Goal: Transaction & Acquisition: Purchase product/service

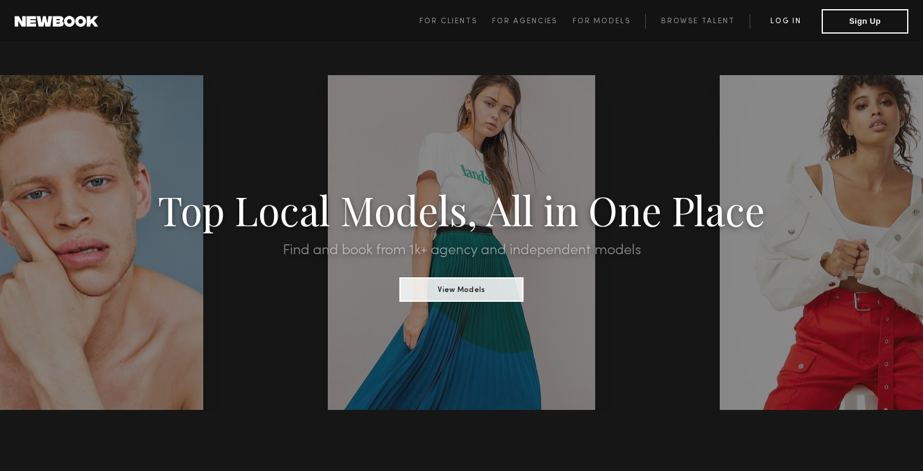
click at [792, 18] on link "Log in" at bounding box center [785, 21] width 72 height 15
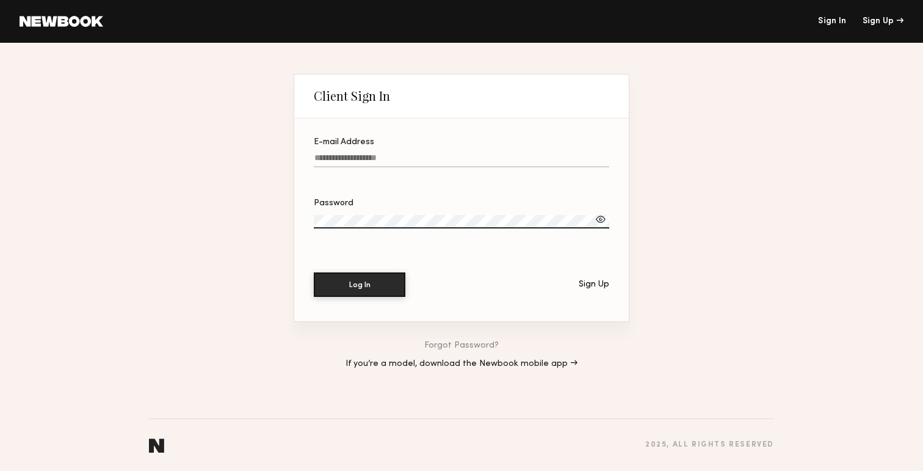
type input "**********"
click at [359, 284] on button "Log In" at bounding box center [360, 284] width 92 height 24
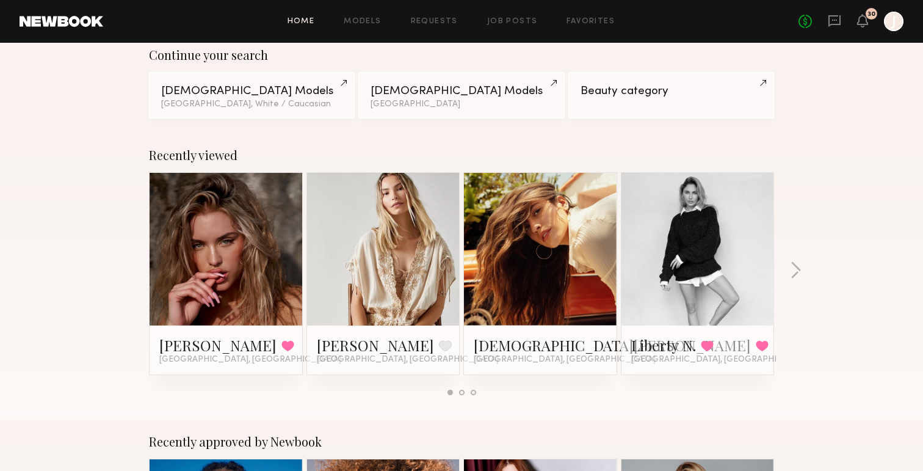
scroll to position [105, 0]
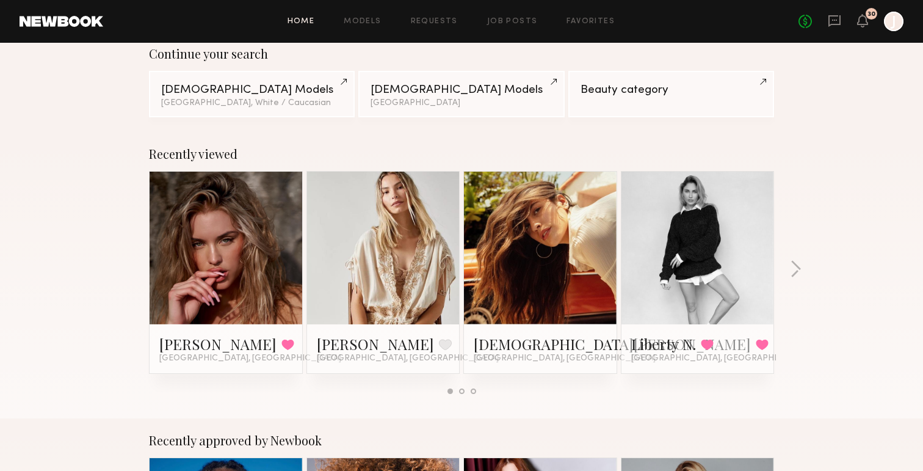
click at [372, 4] on header "Home Models Requests Job Posts Favorites Sign Out No fees up to $5,000 30 J" at bounding box center [461, 21] width 923 height 43
click at [372, 12] on div "Home Models Requests Job Posts Favorites Sign Out No fees up to $5,000 30 J" at bounding box center [503, 22] width 800 height 20
click at [379, 26] on div "Home Models Requests Job Posts Favorites Sign Out No fees up to $5,000 30 J" at bounding box center [503, 22] width 800 height 20
click at [375, 21] on link "Models" at bounding box center [362, 22] width 37 height 8
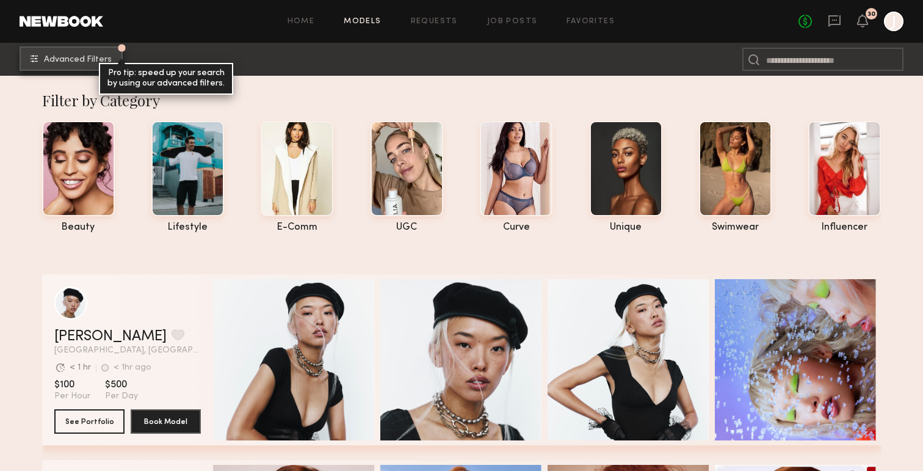
click at [86, 57] on span "Advanced Filters" at bounding box center [78, 60] width 68 height 9
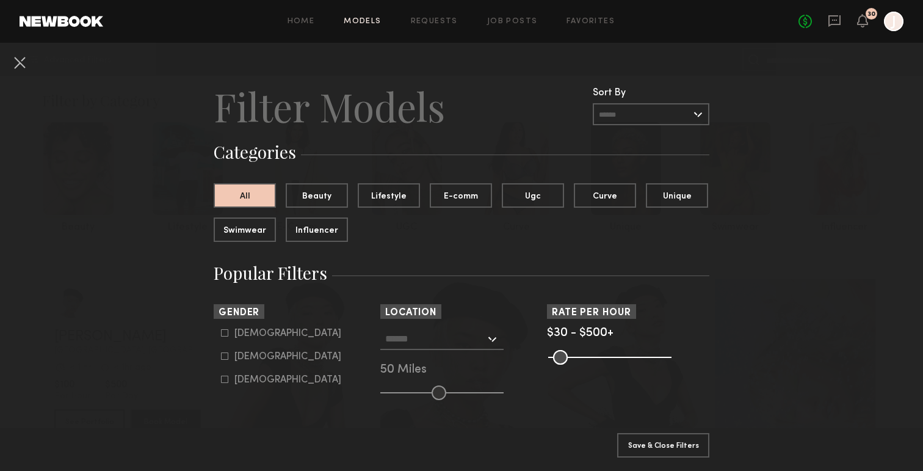
click at [225, 353] on icon at bounding box center [224, 355] width 7 height 7
type input "**"
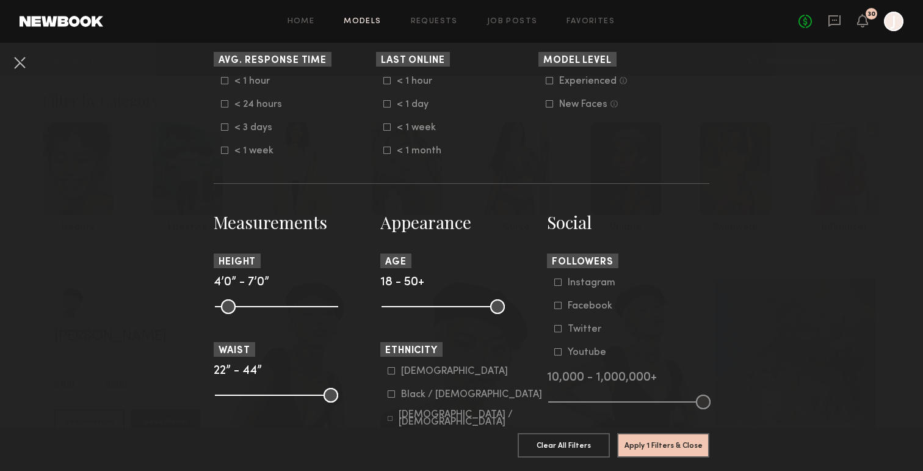
scroll to position [384, 0]
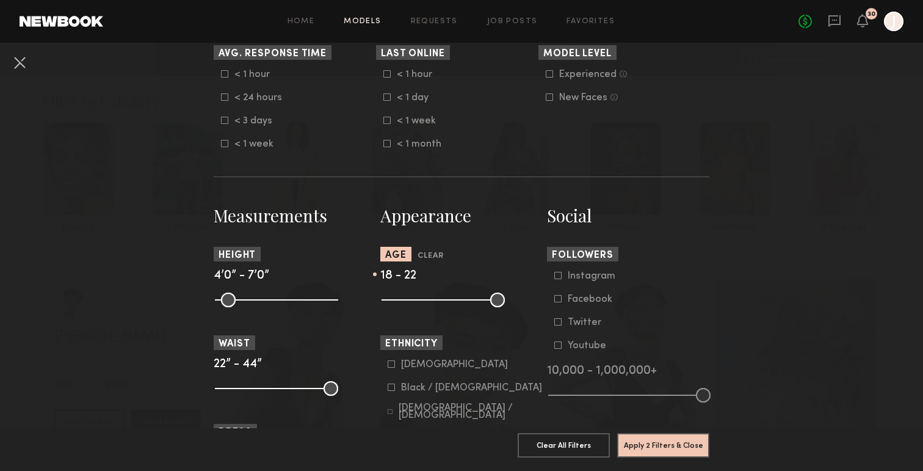
drag, startPoint x: 492, startPoint y: 301, endPoint x: 403, endPoint y: 303, distance: 89.1
type input "**"
click at [402, 303] on input "range" at bounding box center [442, 299] width 123 height 15
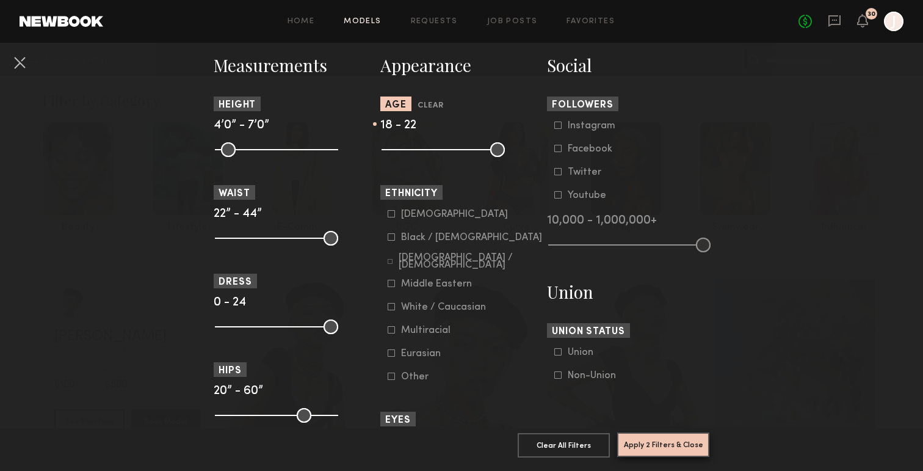
scroll to position [628, 0]
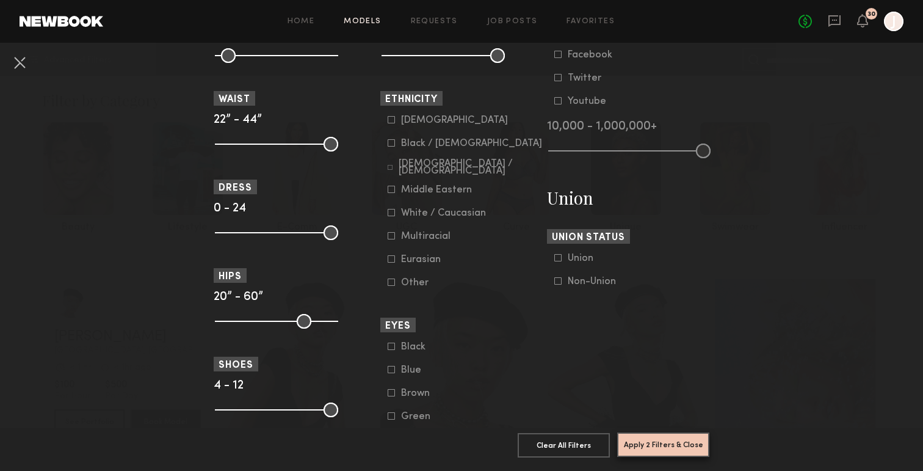
click at [651, 449] on button "Apply 2 Filters & Close" at bounding box center [663, 444] width 92 height 24
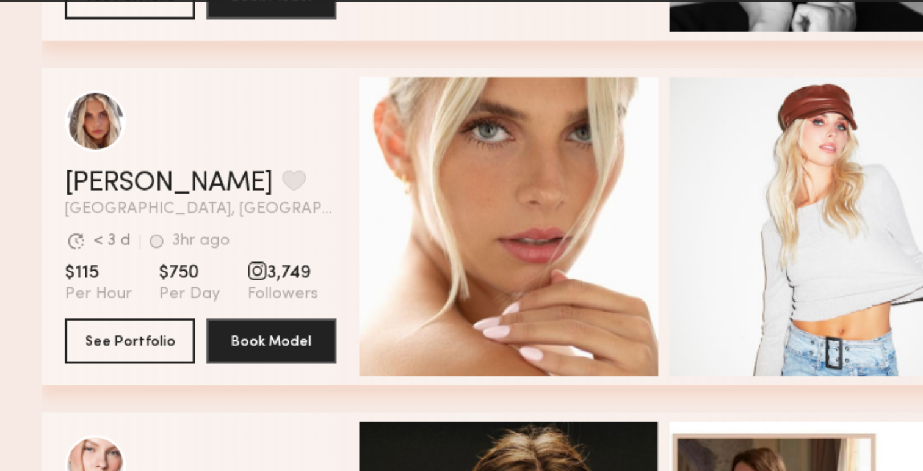
scroll to position [310, 0]
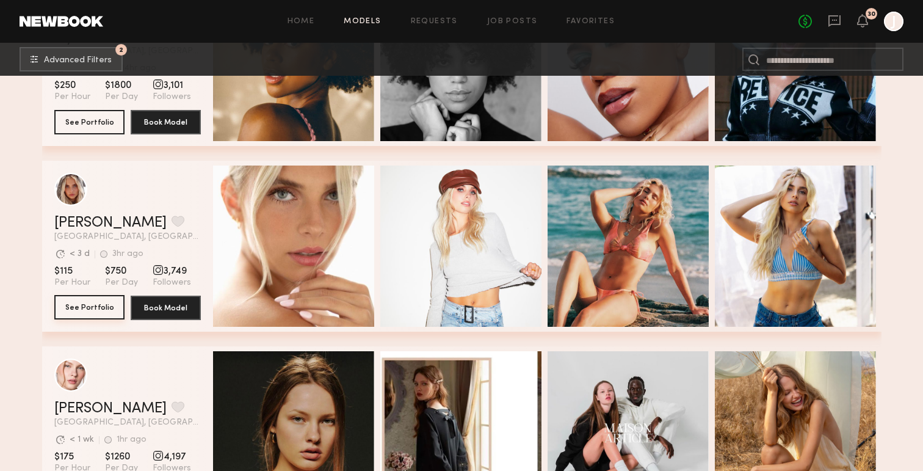
click at [90, 305] on button "See Portfolio" at bounding box center [89, 307] width 70 height 24
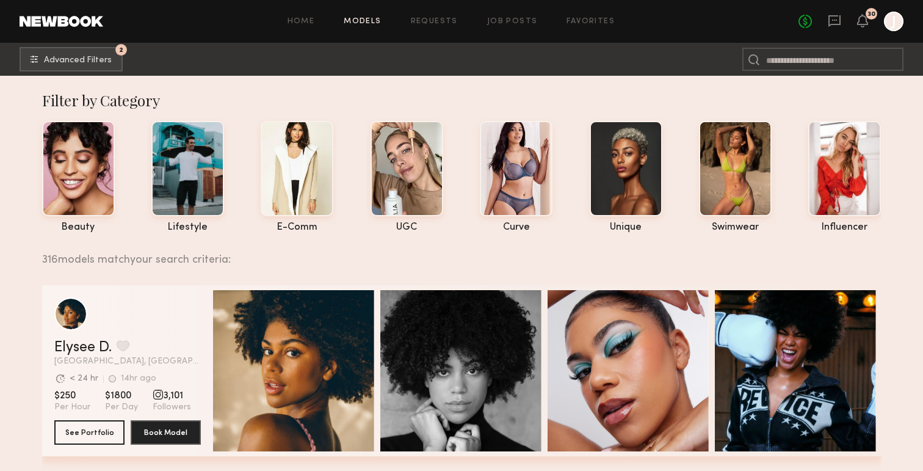
scroll to position [0, 0]
click at [90, 50] on button "2 Advanced Filters" at bounding box center [71, 58] width 103 height 24
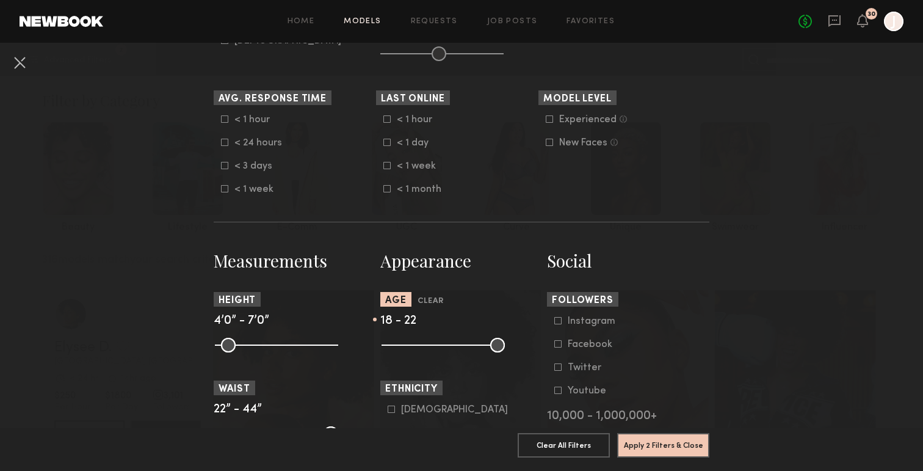
scroll to position [244, 0]
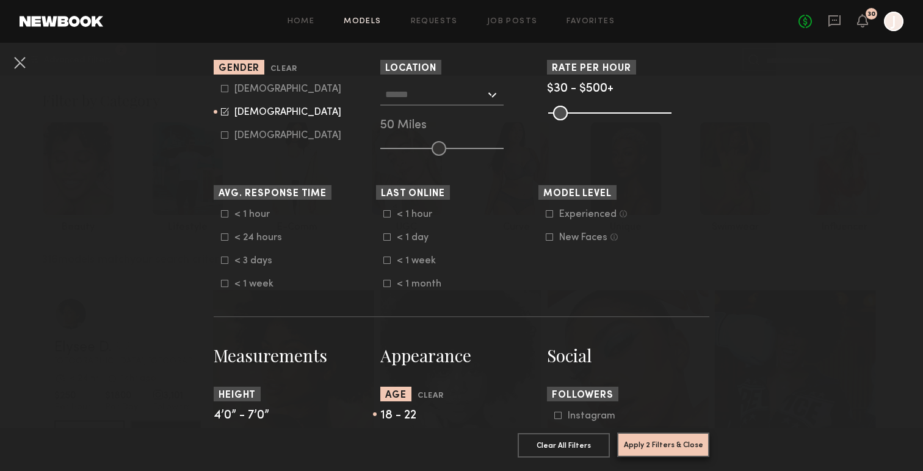
click at [665, 454] on button "Apply 2 Filters & Close" at bounding box center [663, 444] width 92 height 24
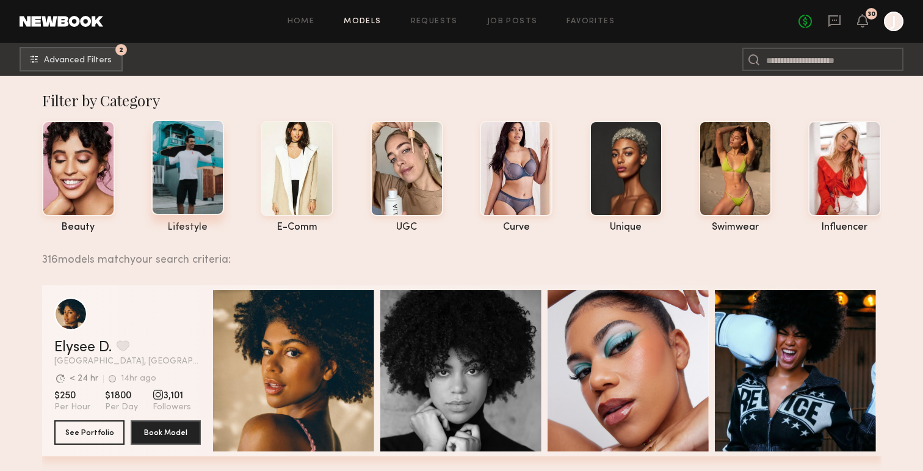
scroll to position [0, 0]
click at [115, 60] on button "2 Advanced Filters" at bounding box center [71, 58] width 103 height 24
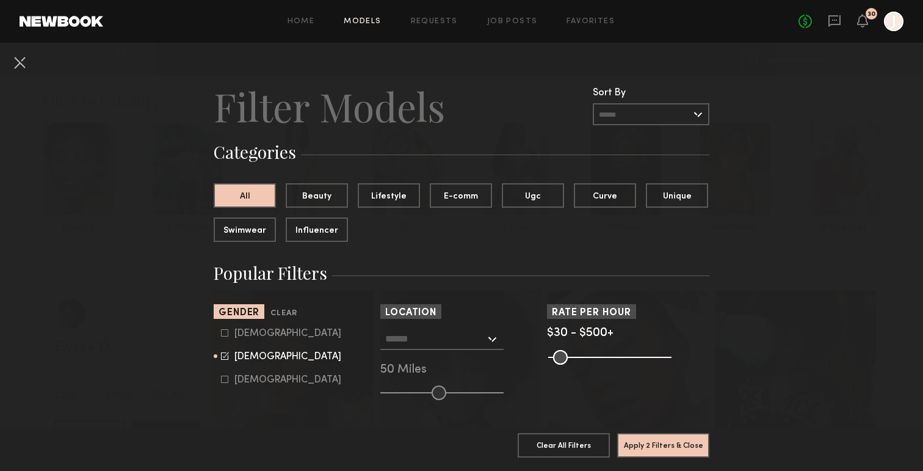
click at [637, 117] on input "text" at bounding box center [651, 114] width 117 height 22
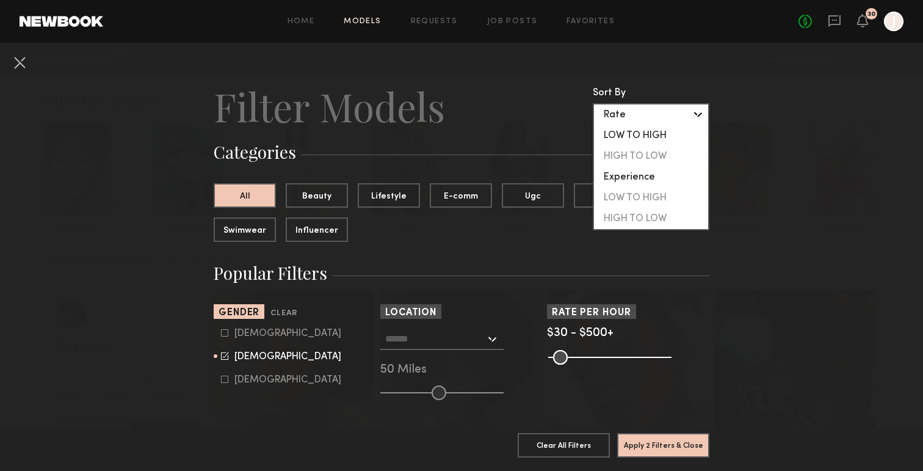
click at [645, 132] on div "LOW TO HIGH" at bounding box center [651, 135] width 114 height 21
type input "**********"
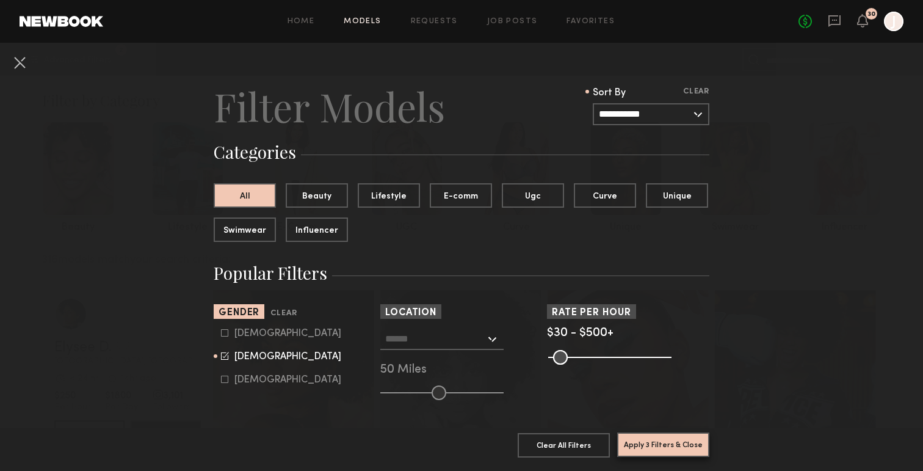
click at [661, 442] on button "Apply 3 Filters & Close" at bounding box center [663, 444] width 92 height 24
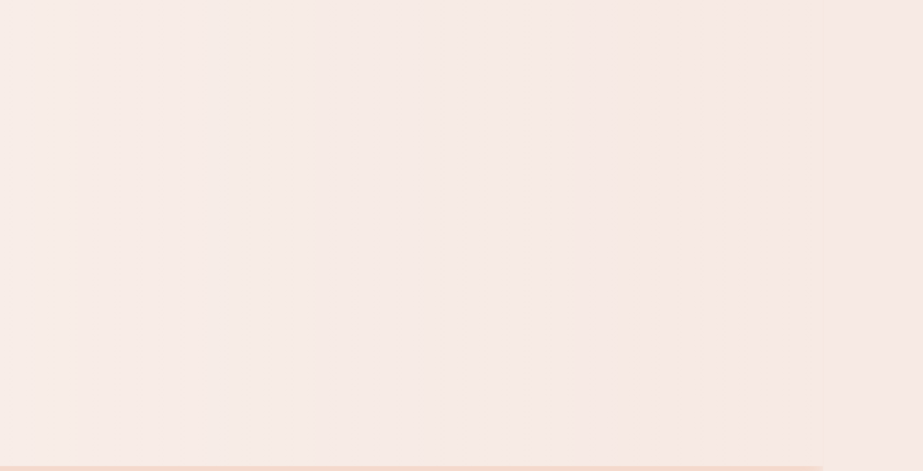
scroll to position [7520, 0]
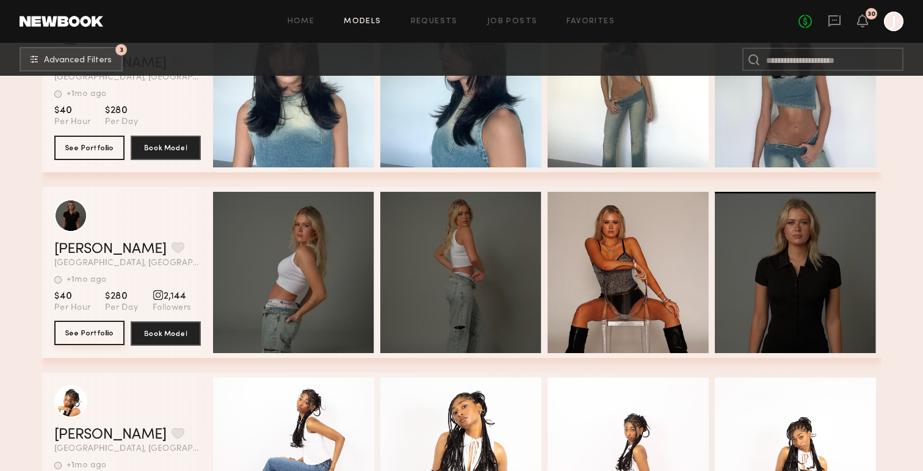
click at [98, 339] on button "See Portfolio" at bounding box center [89, 332] width 70 height 24
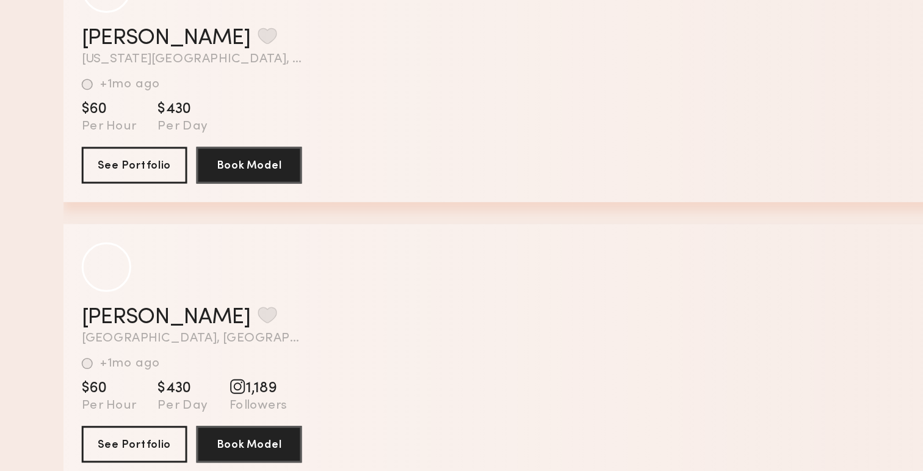
scroll to position [14668, 0]
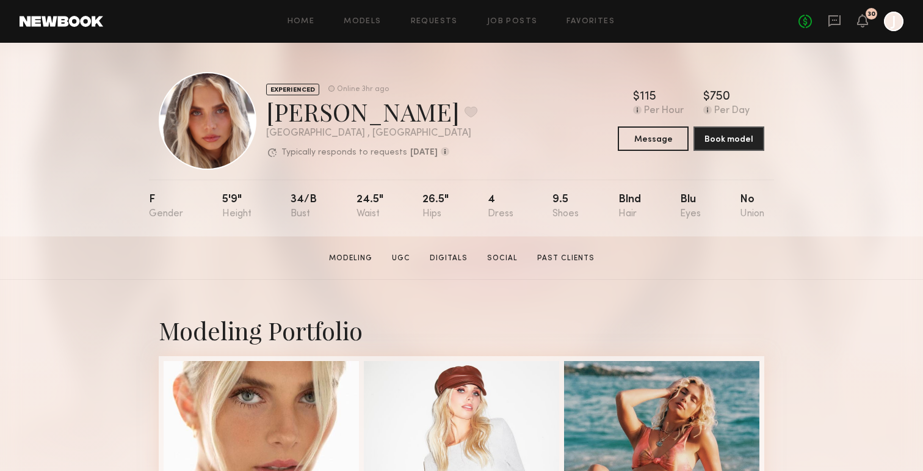
click at [494, 259] on link "Social" at bounding box center [502, 258] width 40 height 11
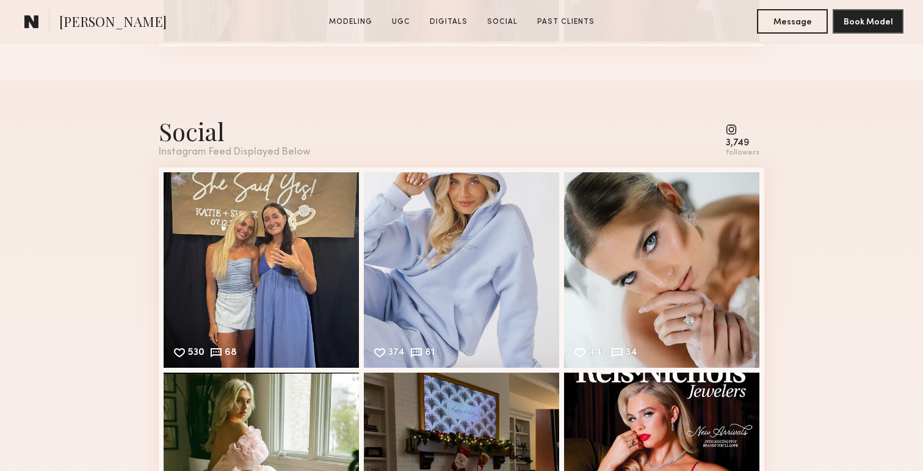
scroll to position [3472, 0]
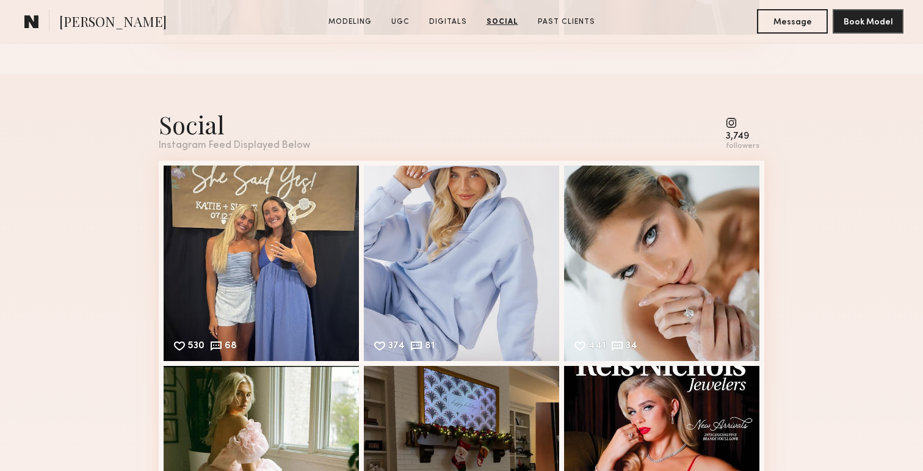
click at [735, 120] on common-icon at bounding box center [743, 122] width 34 height 11
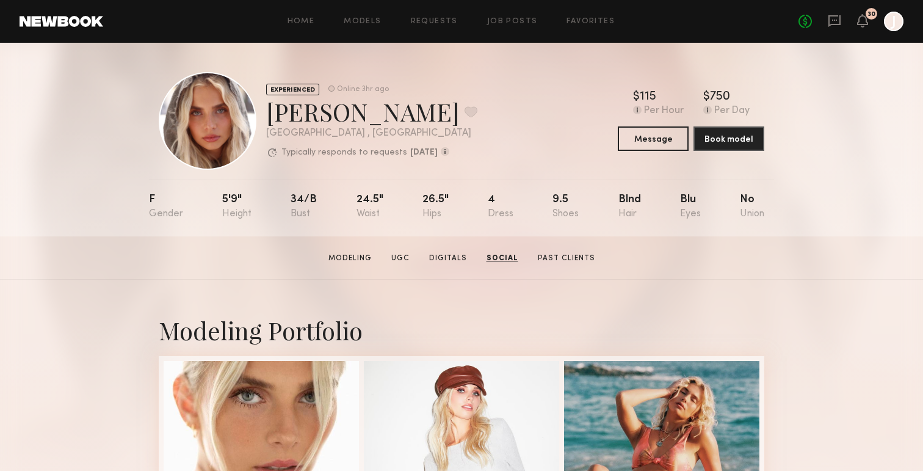
scroll to position [0, 0]
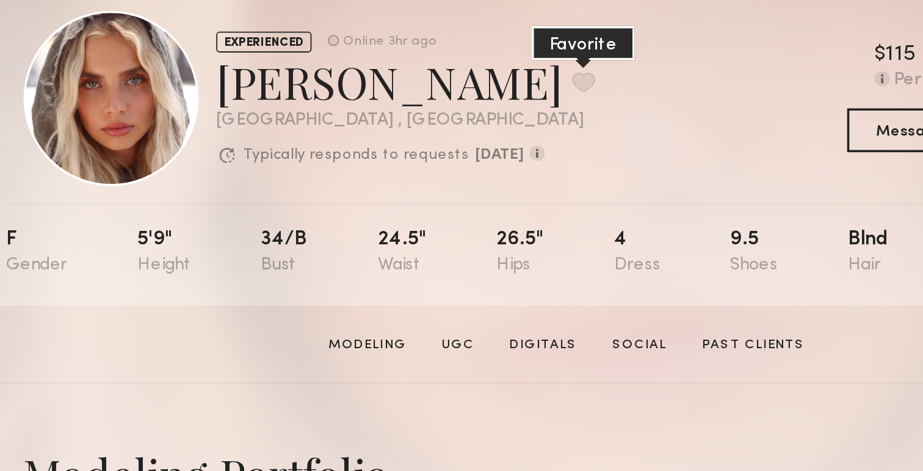
click at [464, 106] on button at bounding box center [470, 111] width 13 height 11
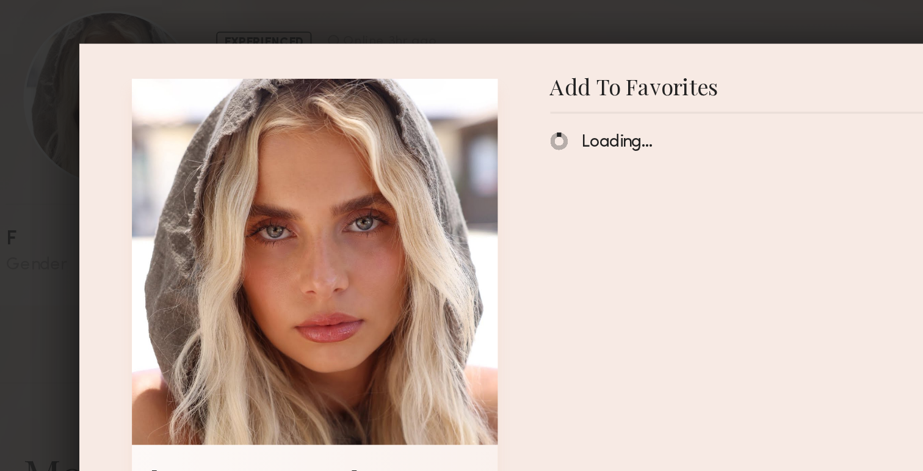
scroll to position [27, 0]
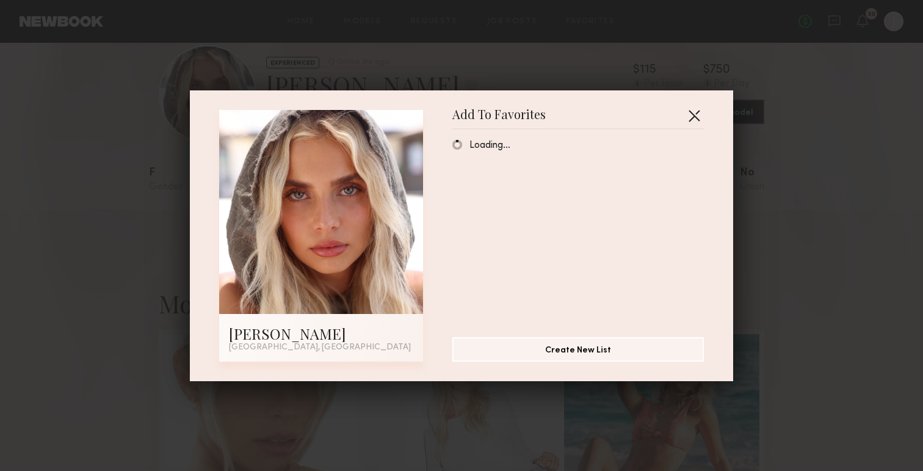
click at [699, 119] on button "button" at bounding box center [694, 116] width 20 height 20
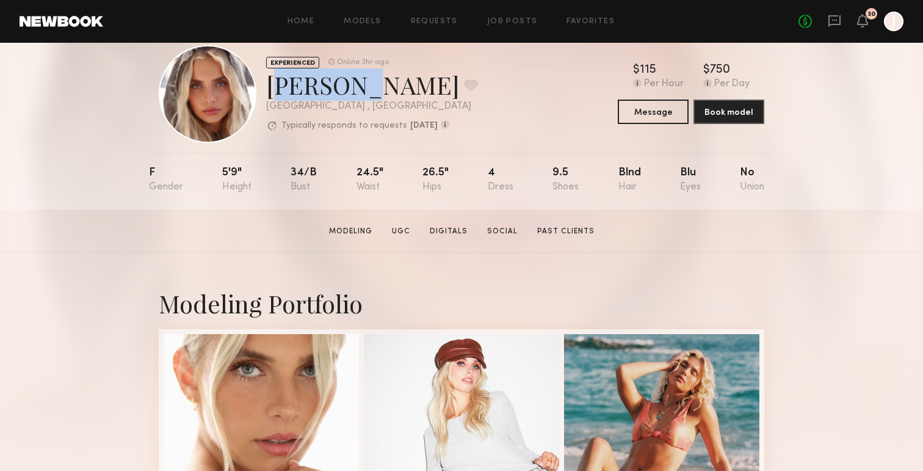
drag, startPoint x: 269, startPoint y: 89, endPoint x: 342, endPoint y: 94, distance: 73.4
click at [342, 94] on div "Allea S. Favorite" at bounding box center [371, 84] width 211 height 32
copy div "Allea S"
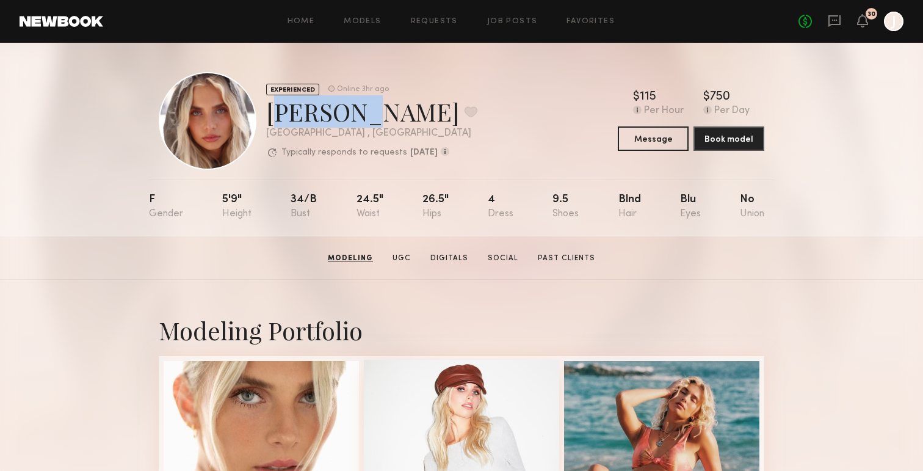
scroll to position [0, 0]
